Goal: Transaction & Acquisition: Purchase product/service

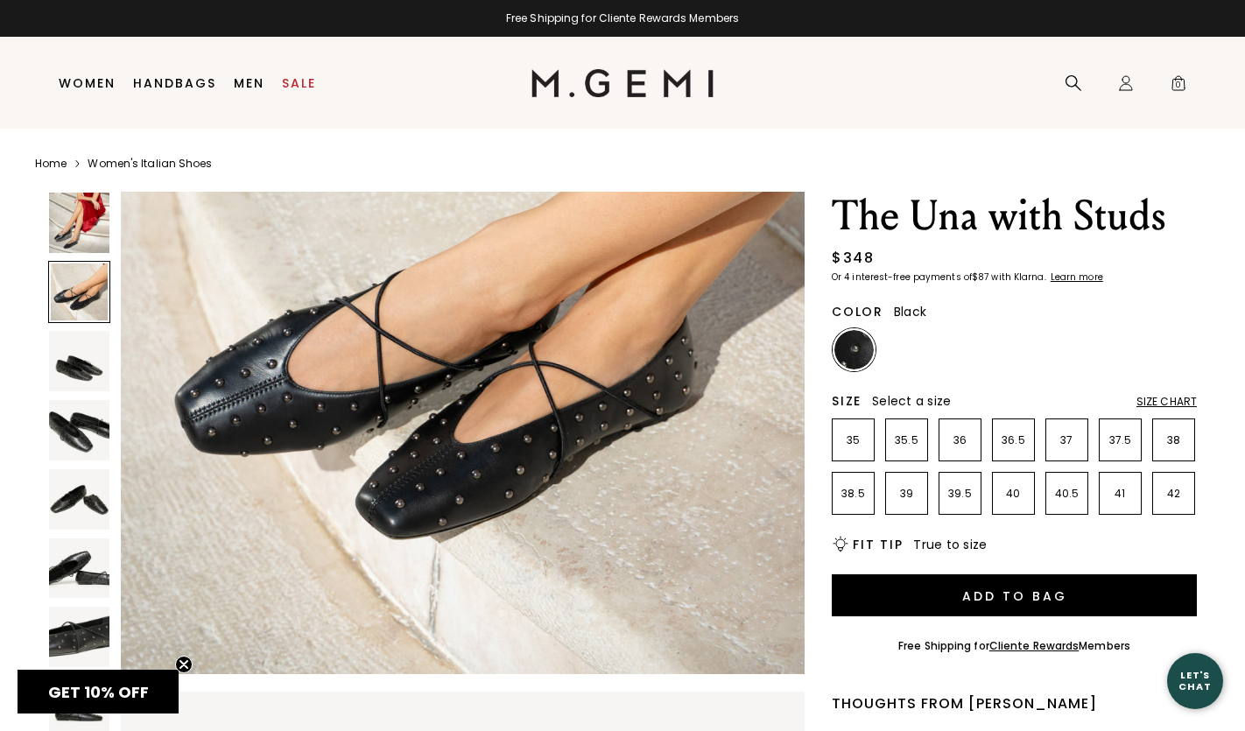
scroll to position [905, 0]
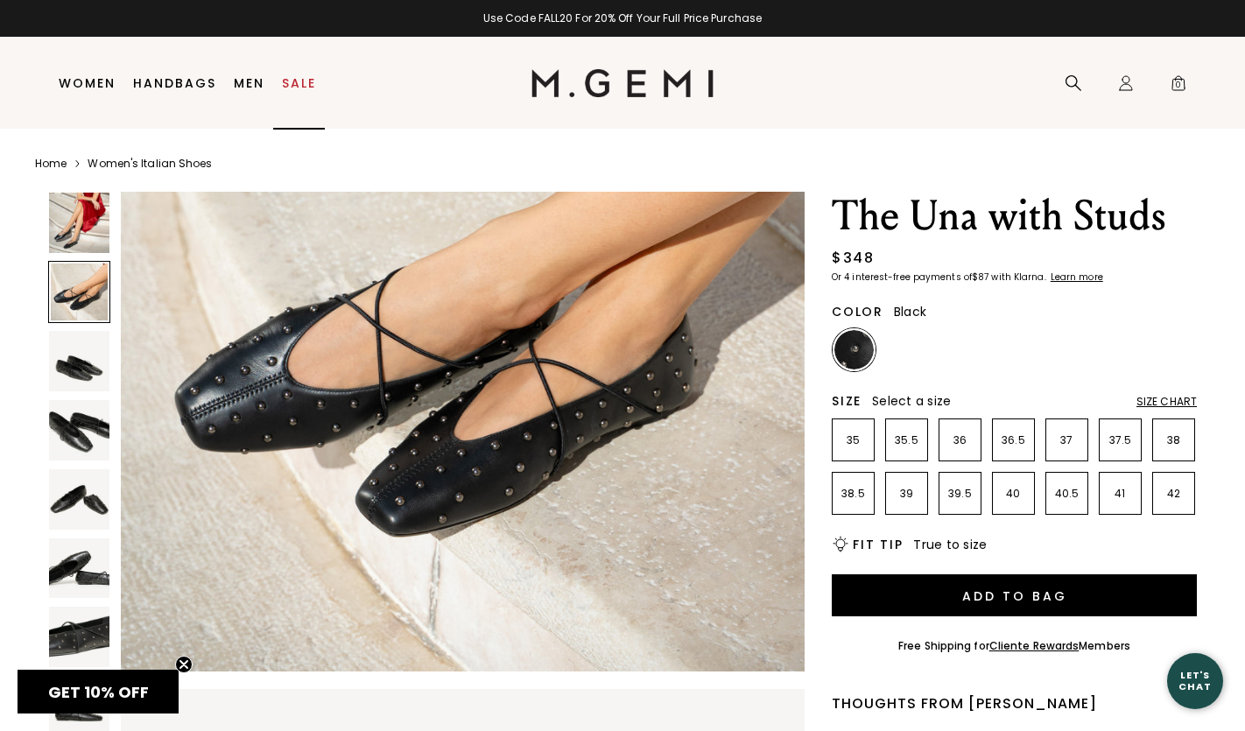
click at [290, 81] on link "Sale" at bounding box center [299, 83] width 34 height 14
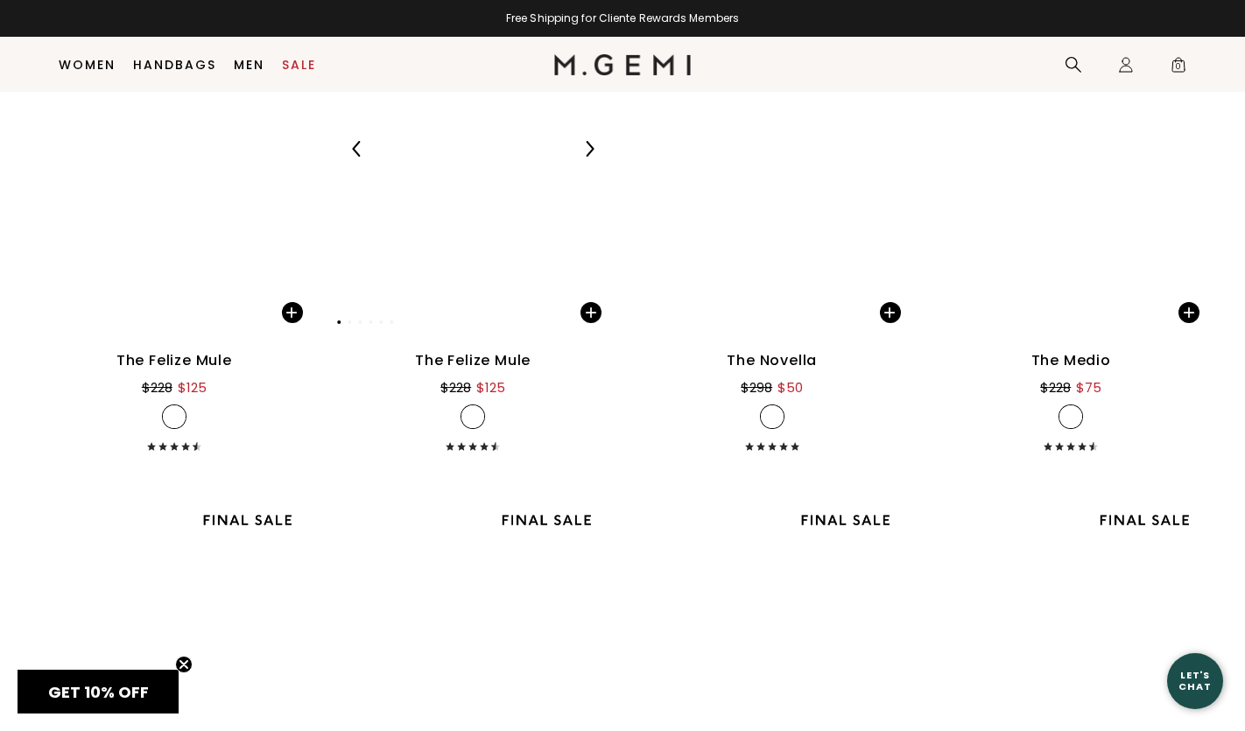
scroll to position [2467, 0]
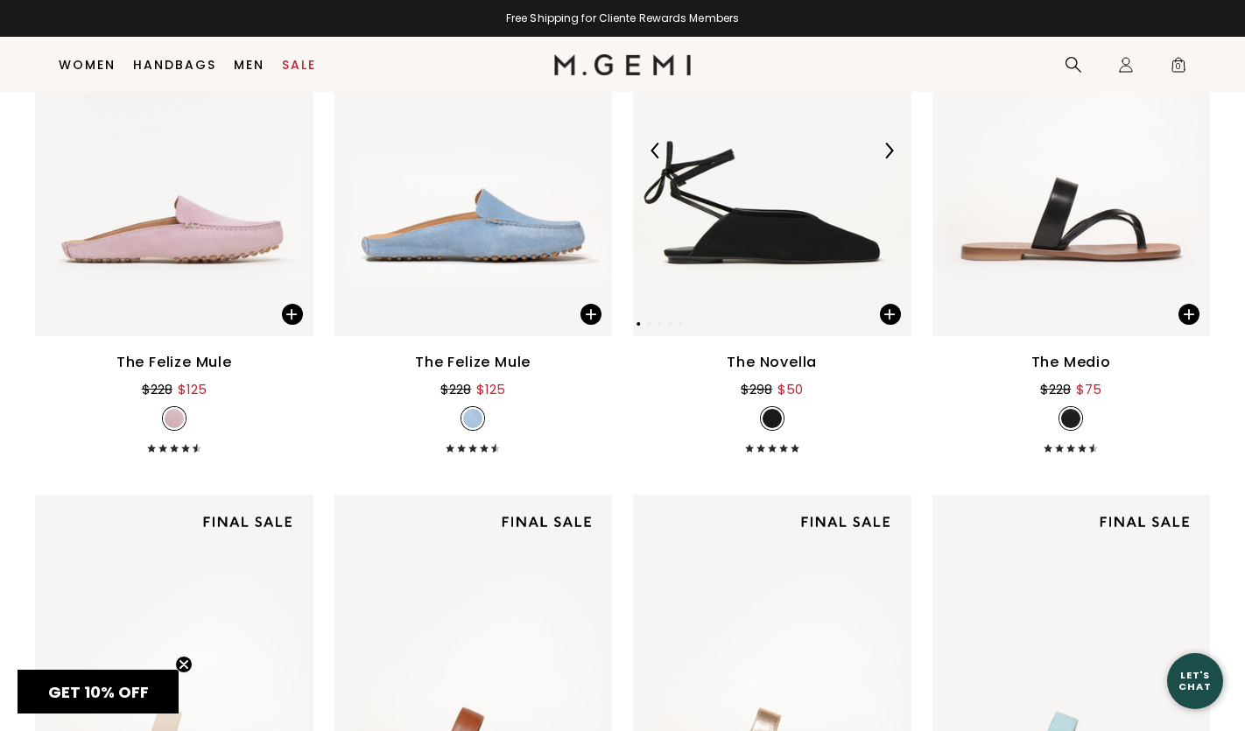
click at [731, 228] on img at bounding box center [772, 150] width 278 height 371
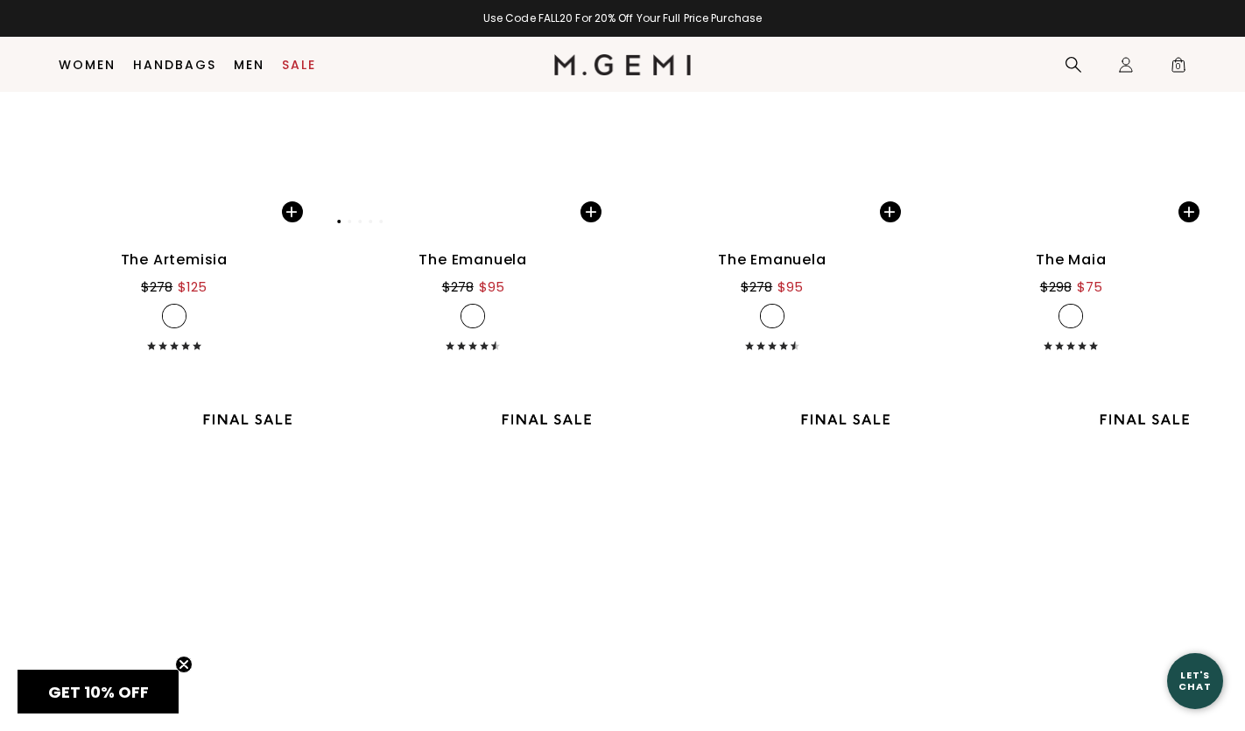
scroll to position [9986, 0]
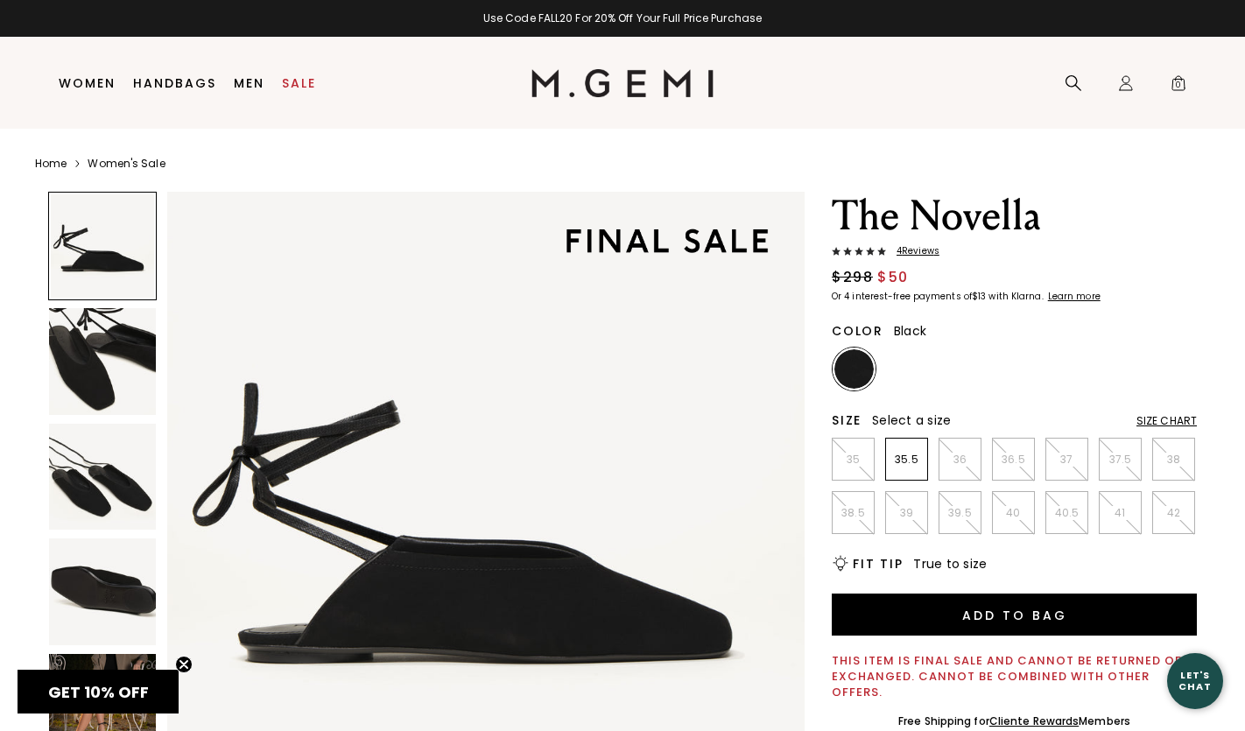
click at [118, 487] on img at bounding box center [102, 477] width 107 height 107
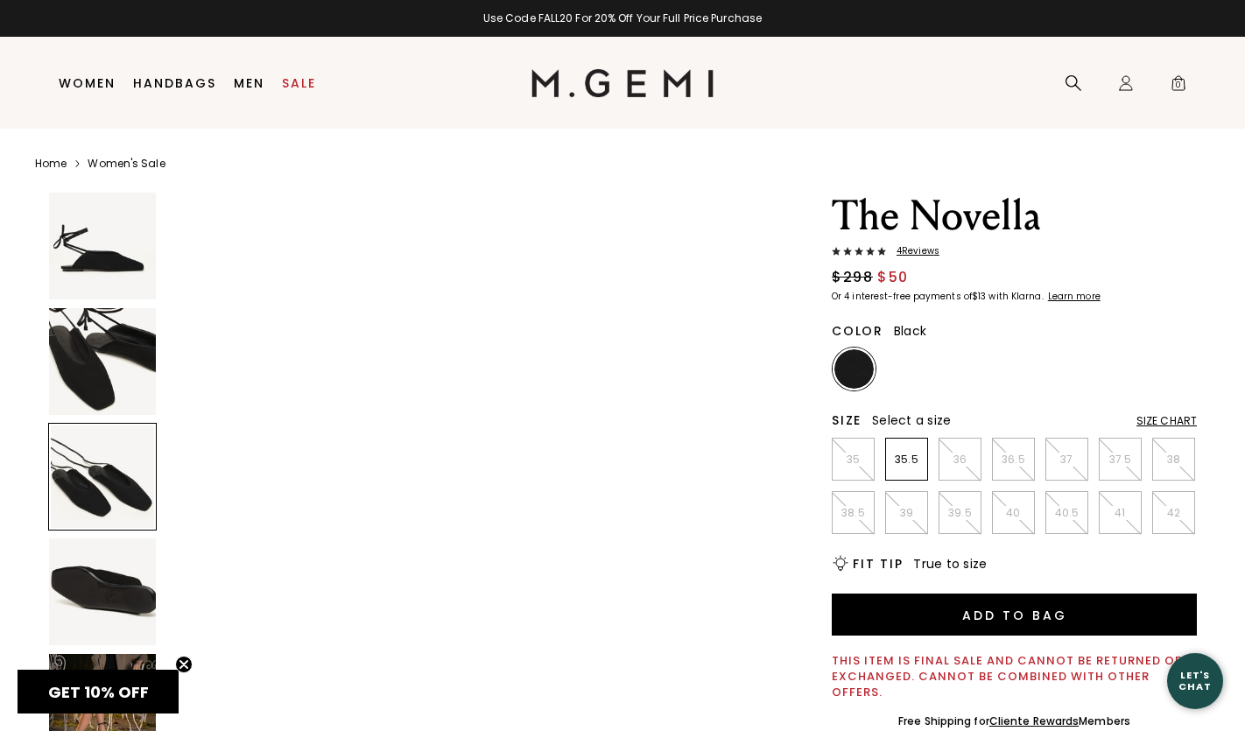
scroll to position [1310, 0]
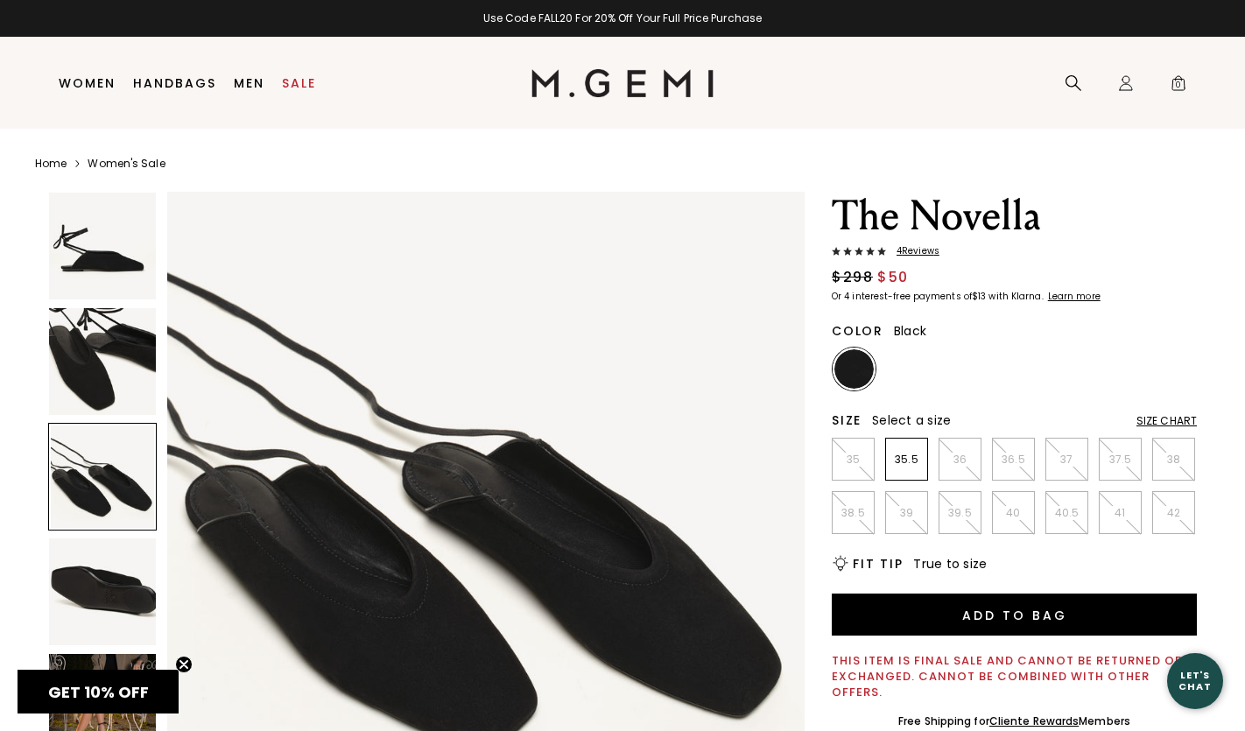
click at [122, 580] on img at bounding box center [102, 591] width 107 height 107
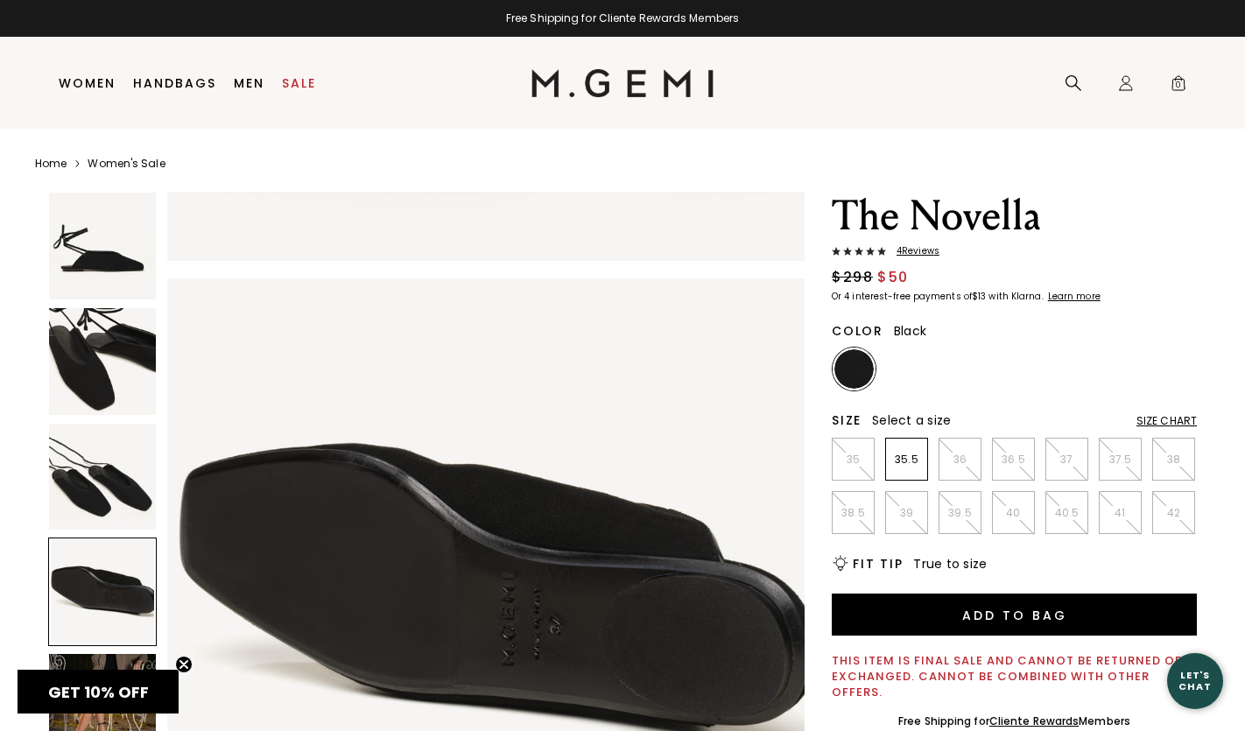
scroll to position [1965, 0]
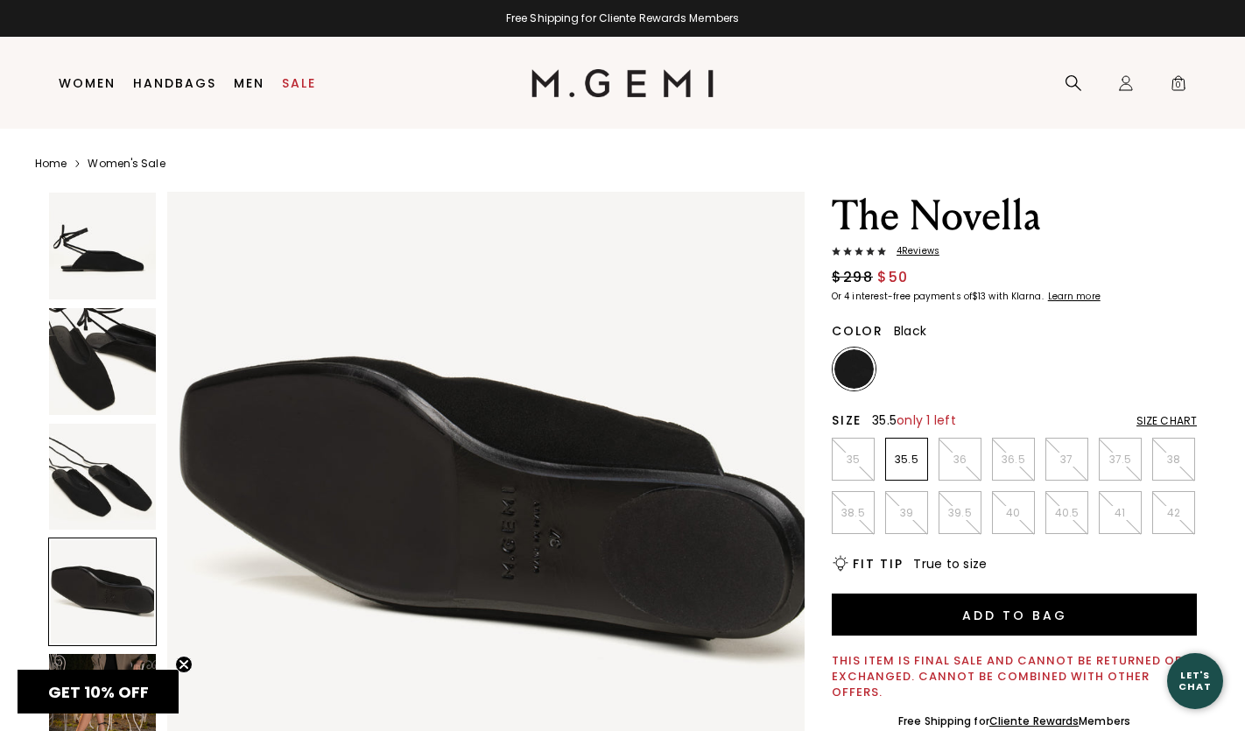
click at [896, 465] on p "35.5" at bounding box center [906, 460] width 41 height 14
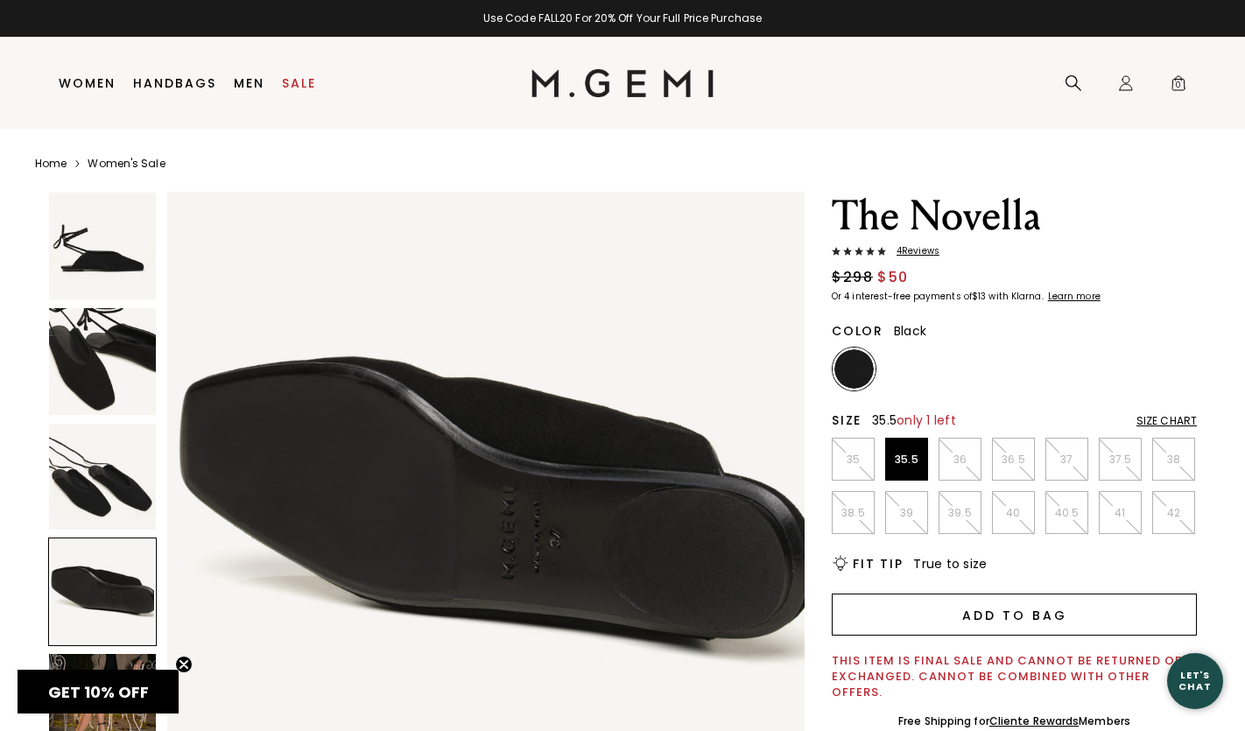
click at [987, 615] on button "Add to Bag" at bounding box center [1014, 615] width 365 height 42
